Goal: Task Accomplishment & Management: Use online tool/utility

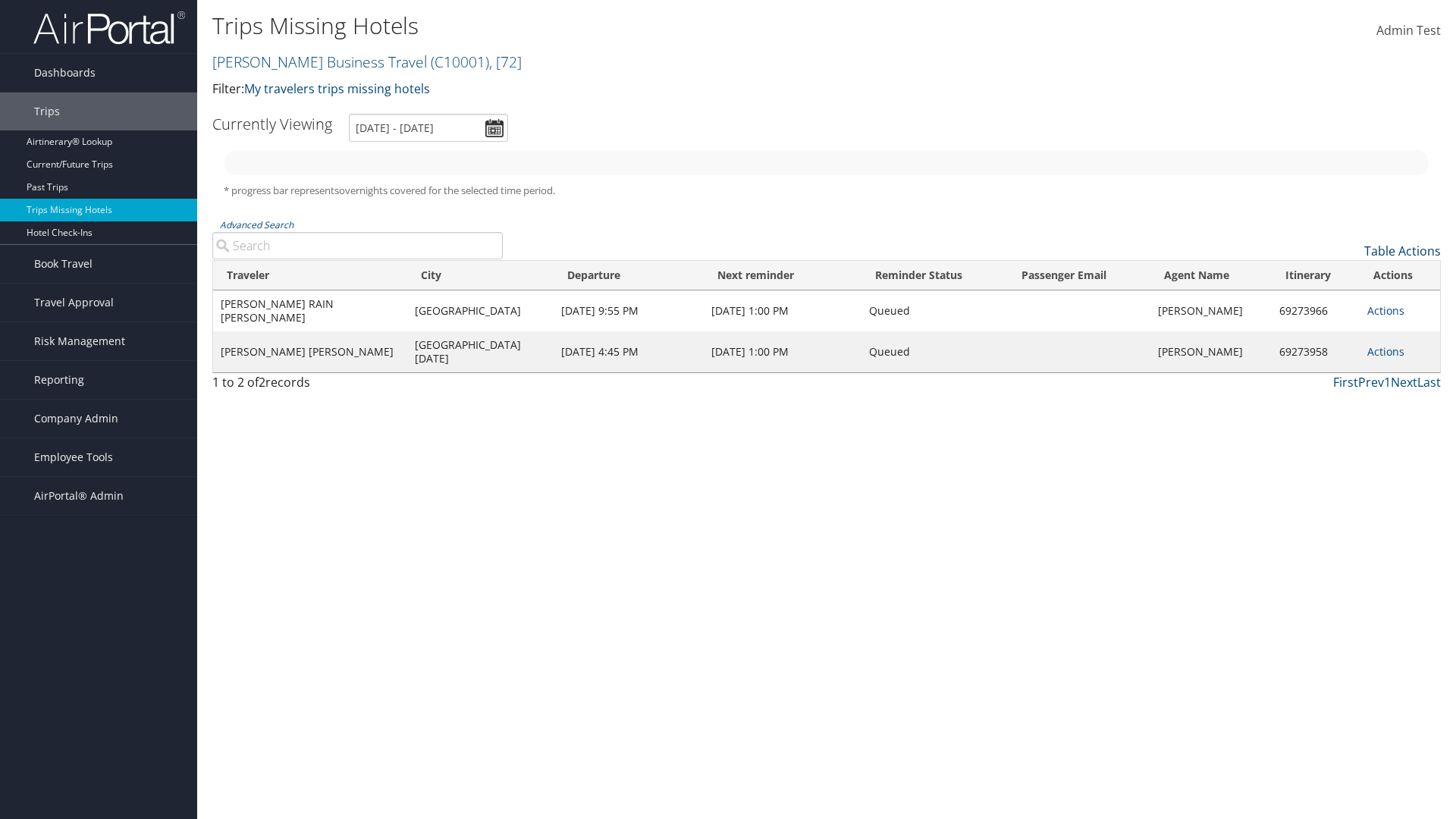
click at [1402, 251] on link "Table Actions" at bounding box center [1403, 251] width 77 height 17
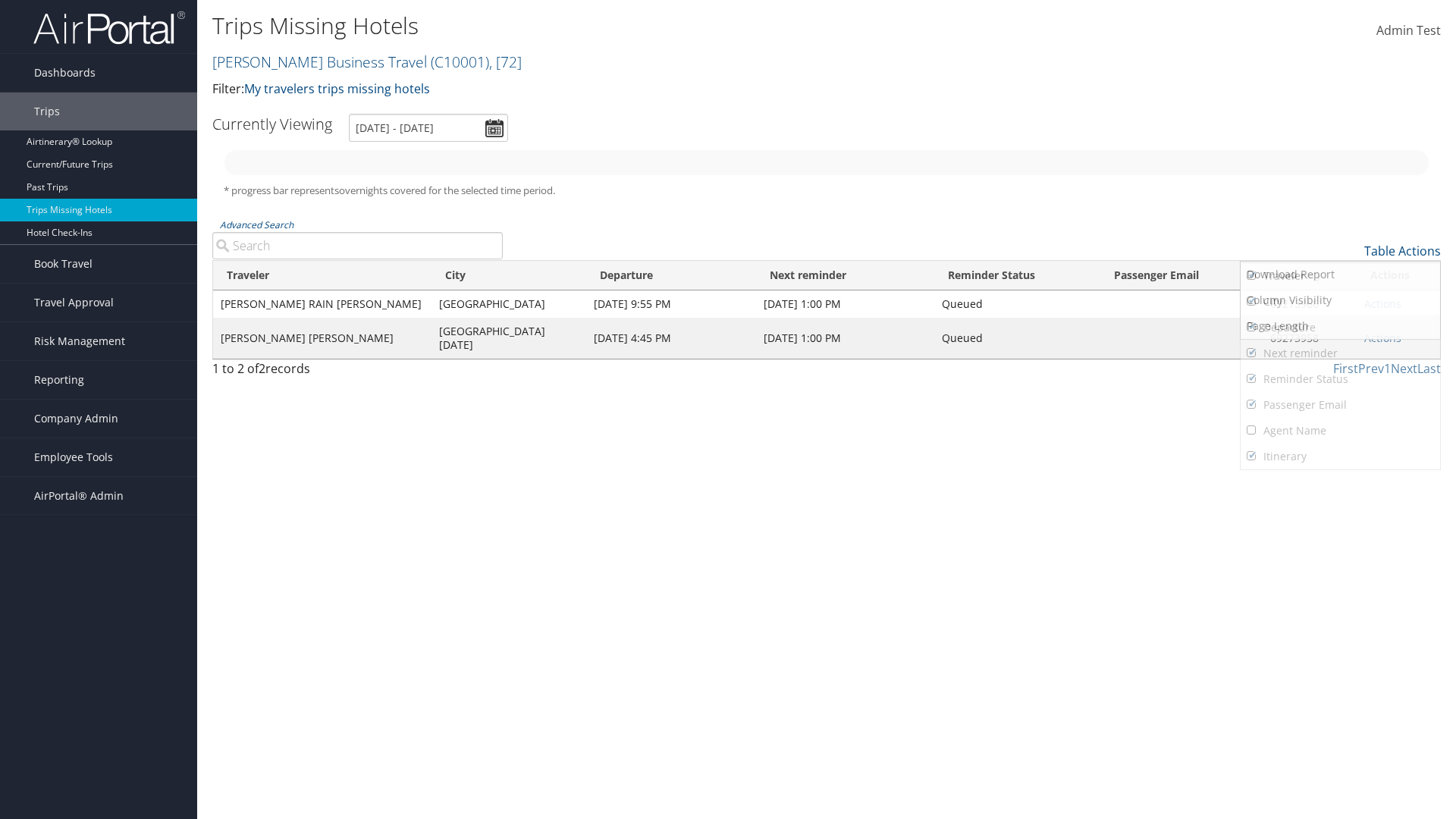
click at [1340, 276] on link "Traveler" at bounding box center [1340, 276] width 199 height 26
click at [1340, 302] on link "City" at bounding box center [1340, 302] width 199 height 26
click at [1340, 327] on link "Departure" at bounding box center [1340, 327] width 199 height 26
click at [1340, 353] on link "Next reminder" at bounding box center [1340, 353] width 199 height 26
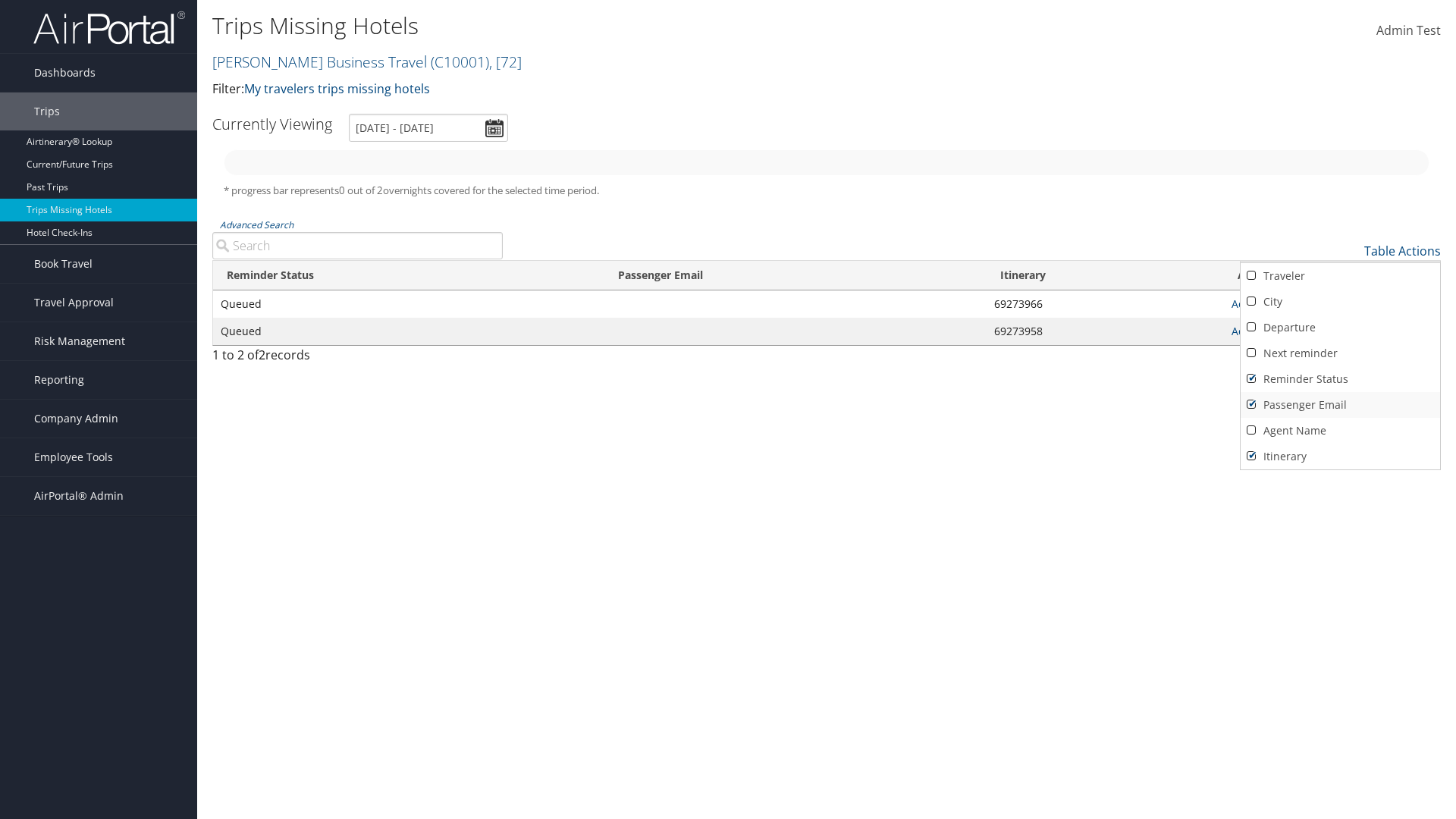
click at [1340, 380] on link "Reminder Status" at bounding box center [1340, 379] width 199 height 26
click at [1340, 405] on link "Passenger Email" at bounding box center [1340, 405] width 199 height 26
click at [1340, 431] on link "Agent Name" at bounding box center [1340, 431] width 199 height 26
click at [1340, 405] on link "Passenger Email" at bounding box center [1340, 405] width 199 height 26
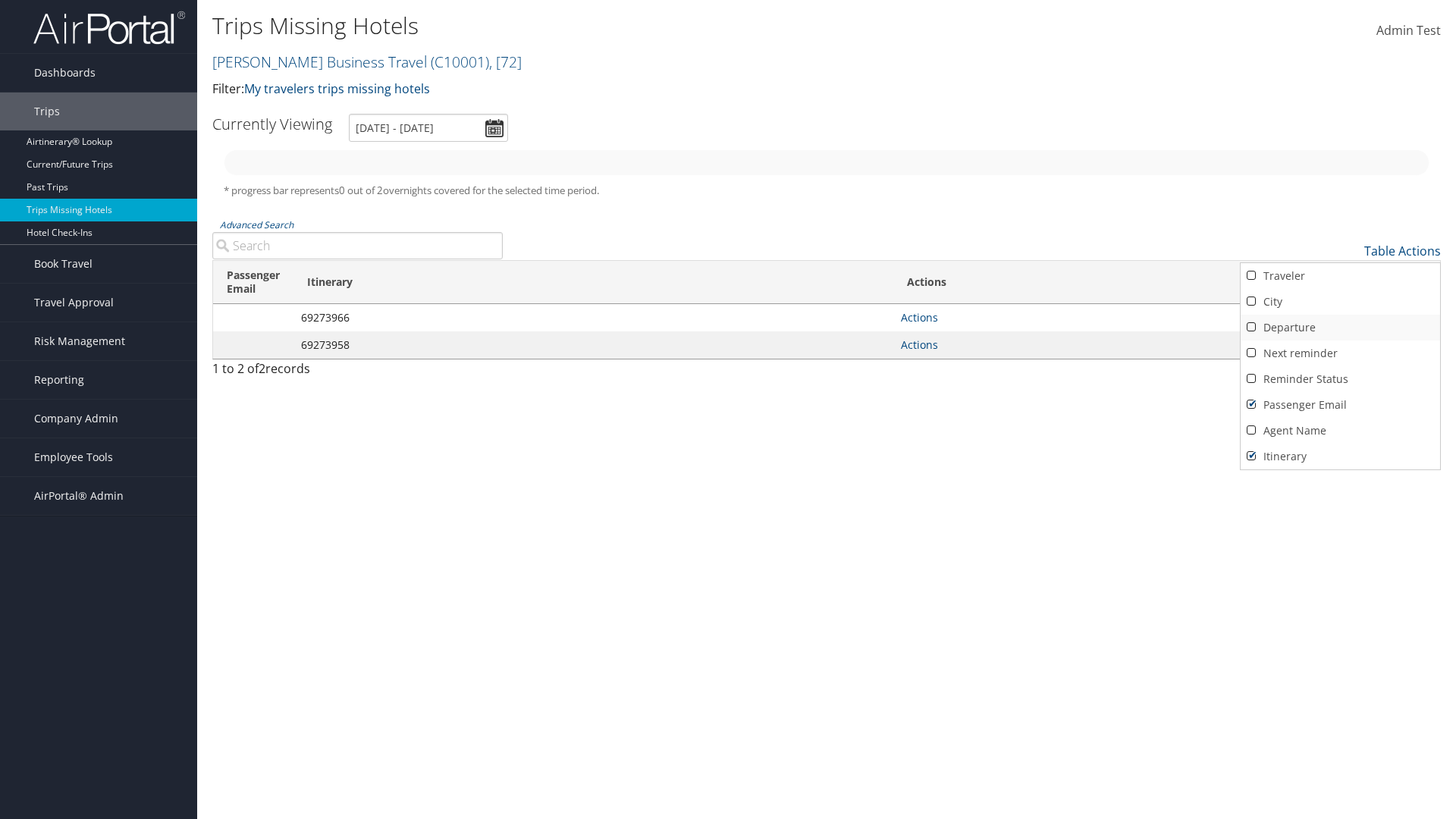
click at [1340, 380] on link "Reminder Status" at bounding box center [1340, 379] width 199 height 26
click at [1340, 353] on link "Next reminder" at bounding box center [1340, 353] width 199 height 26
click at [1340, 327] on link "Departure" at bounding box center [1340, 327] width 199 height 26
click at [1340, 302] on link "City" at bounding box center [1340, 302] width 199 height 26
click at [1340, 276] on link "Traveler" at bounding box center [1340, 276] width 199 height 26
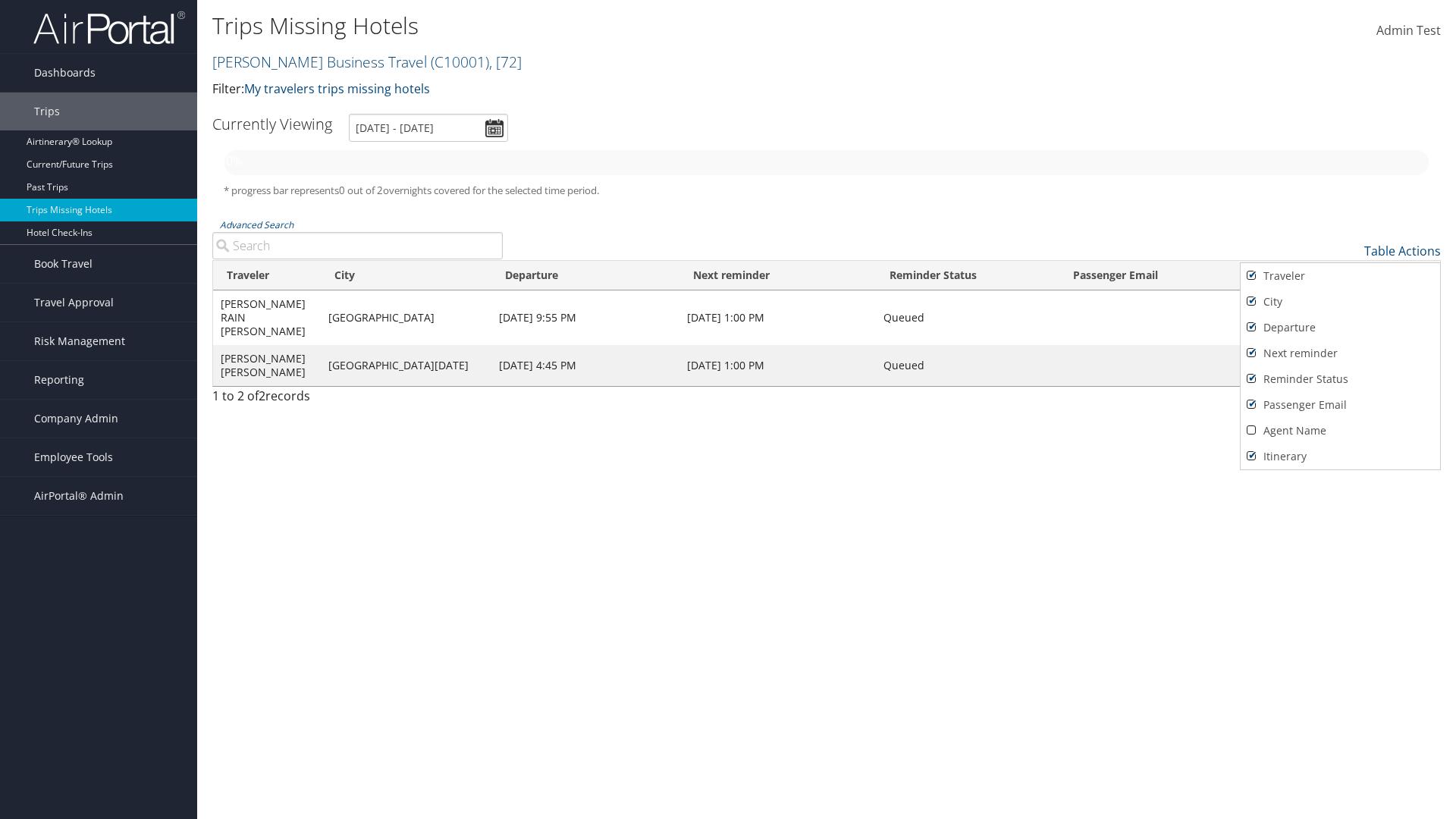
click at [728, 410] on div at bounding box center [728, 410] width 1456 height 819
click at [1402, 251] on link "Table Actions" at bounding box center [1403, 251] width 77 height 17
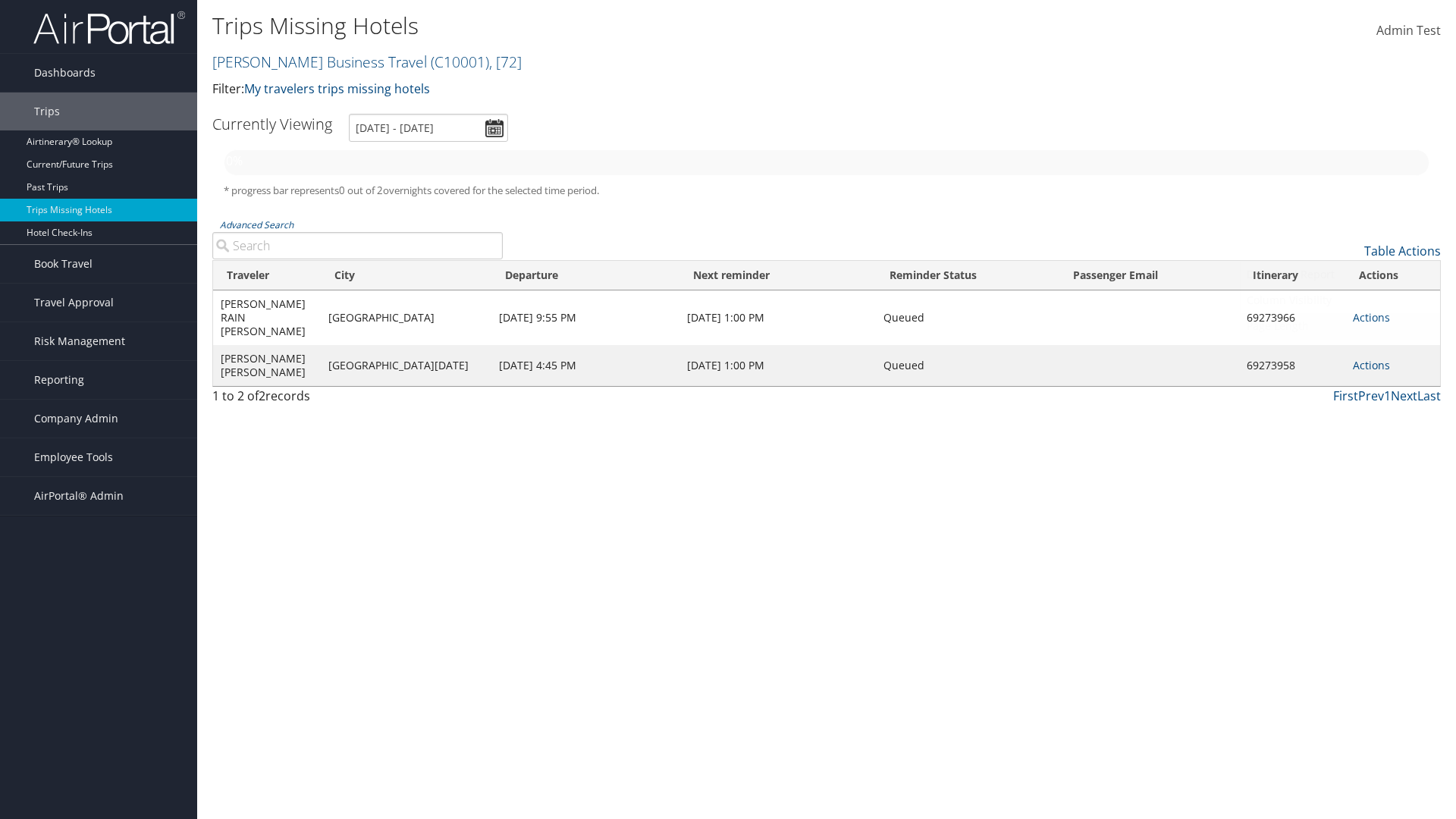
click at [728, 410] on div at bounding box center [728, 410] width 1456 height 819
click at [1340, 326] on link "Page Length" at bounding box center [1340, 326] width 199 height 26
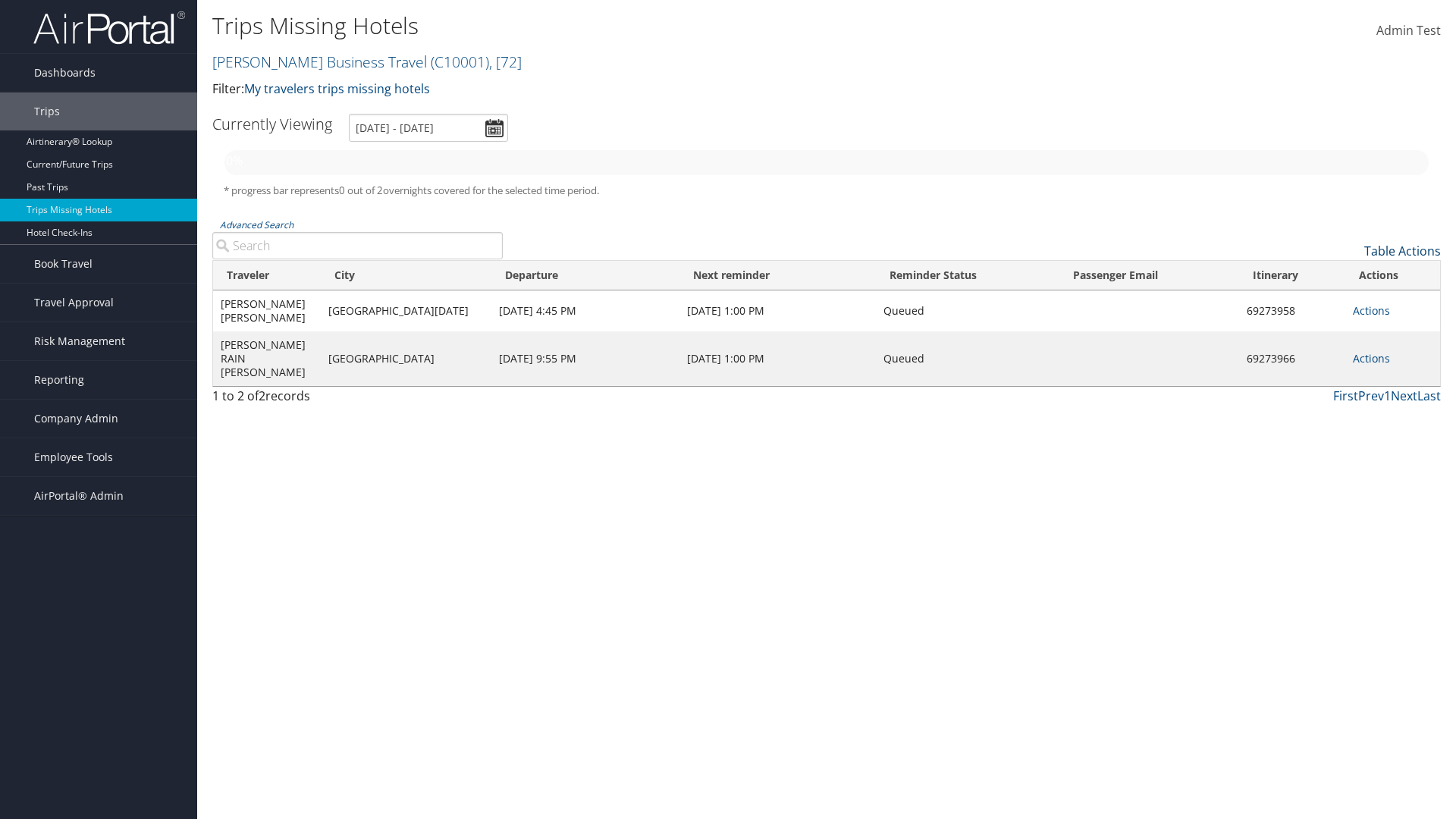
click at [1402, 251] on link "Table Actions" at bounding box center [1403, 251] width 77 height 17
click at [1340, 327] on link "50" at bounding box center [1340, 327] width 199 height 26
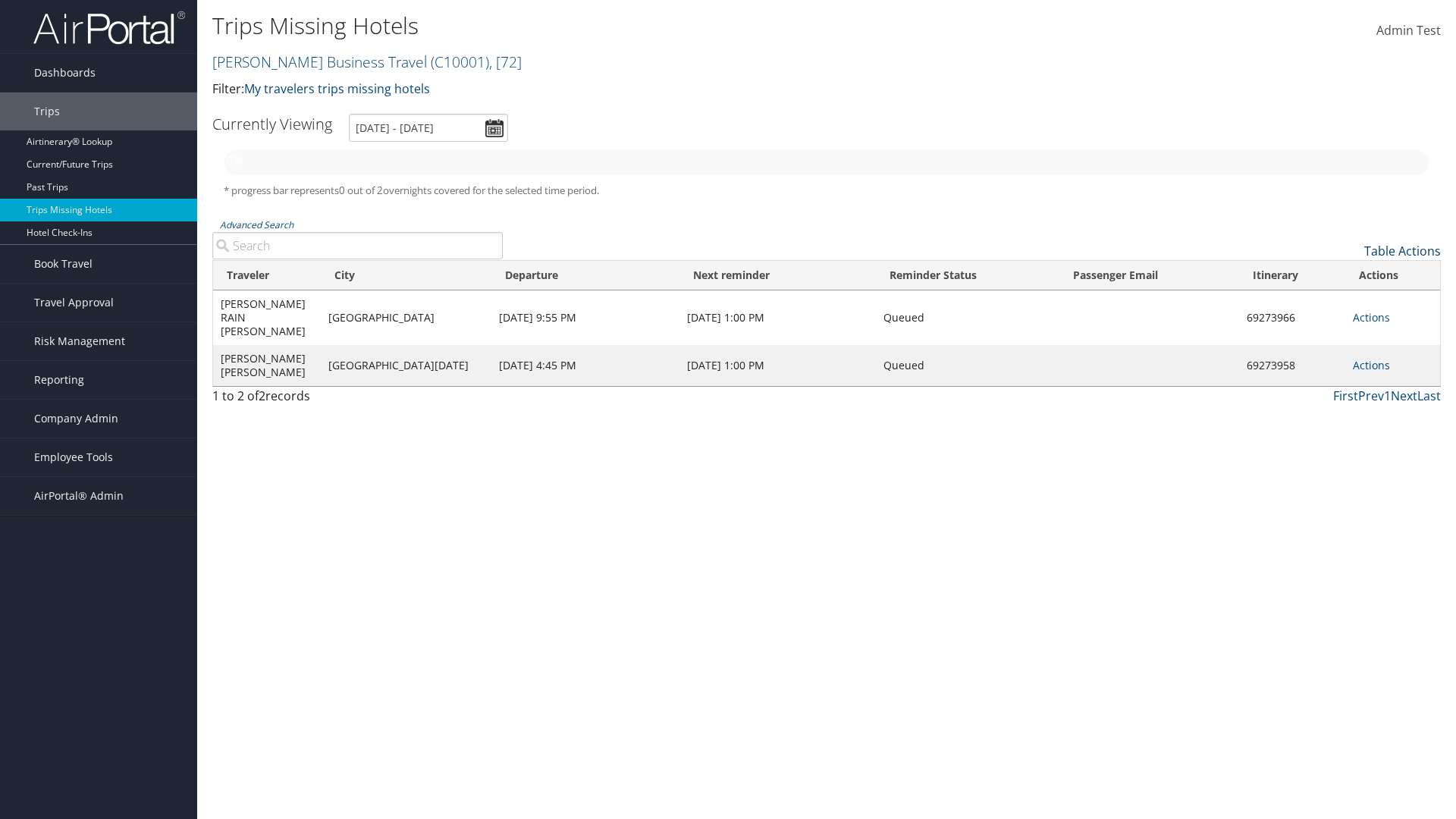
click at [1402, 251] on link "Table Actions" at bounding box center [1403, 251] width 77 height 17
click at [1340, 353] on link "100" at bounding box center [1340, 353] width 199 height 26
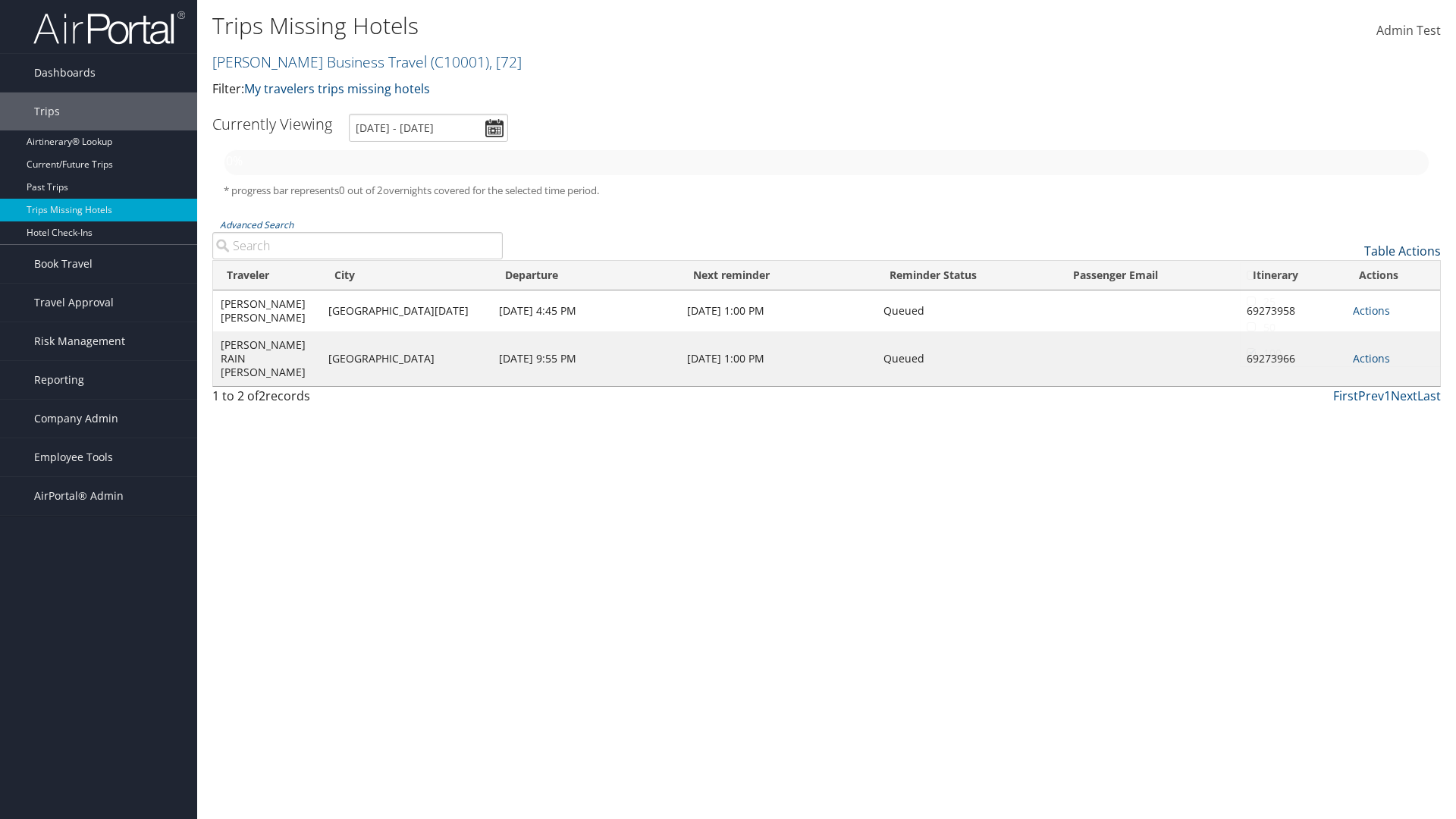
click at [1402, 251] on link "Table Actions" at bounding box center [1403, 251] width 77 height 17
